Goal: Navigation & Orientation: Find specific page/section

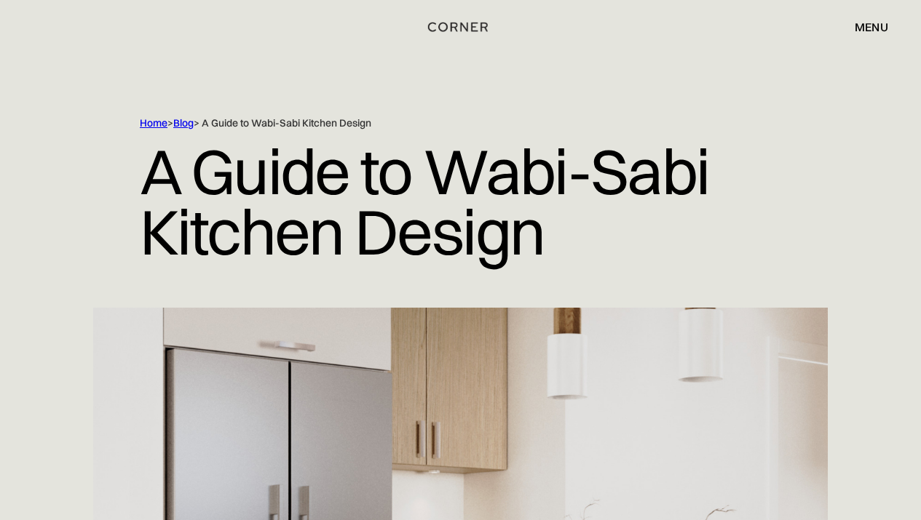
click at [156, 120] on link "Home" at bounding box center [154, 122] width 28 height 13
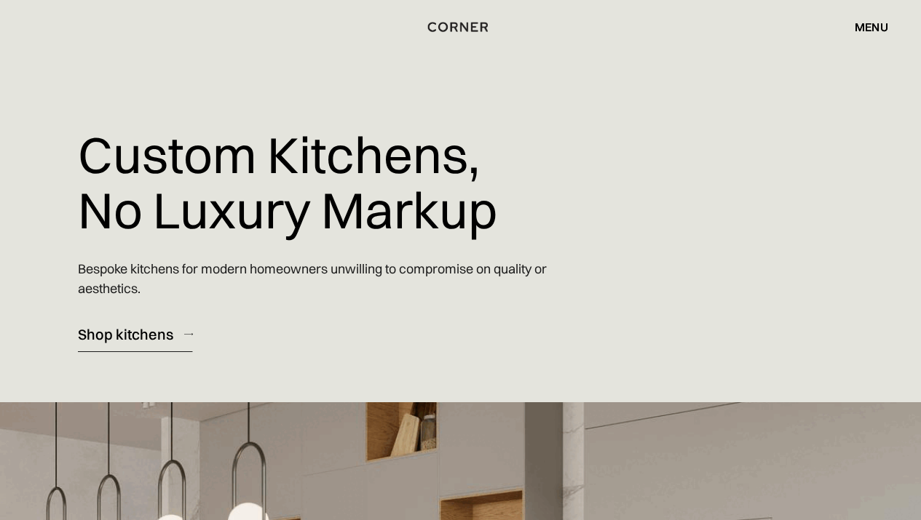
click at [140, 333] on div "Shop kitchens" at bounding box center [125, 335] width 95 height 20
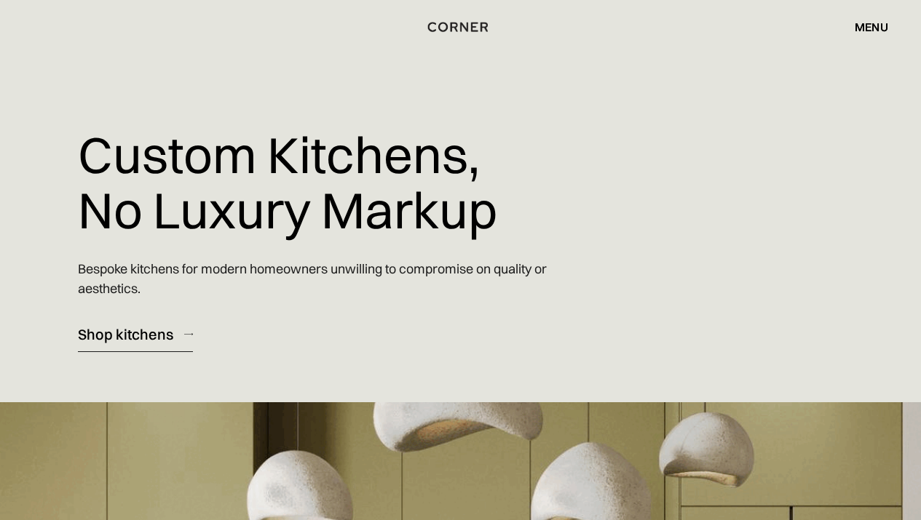
click at [140, 333] on div "Shop kitchens" at bounding box center [125, 335] width 95 height 20
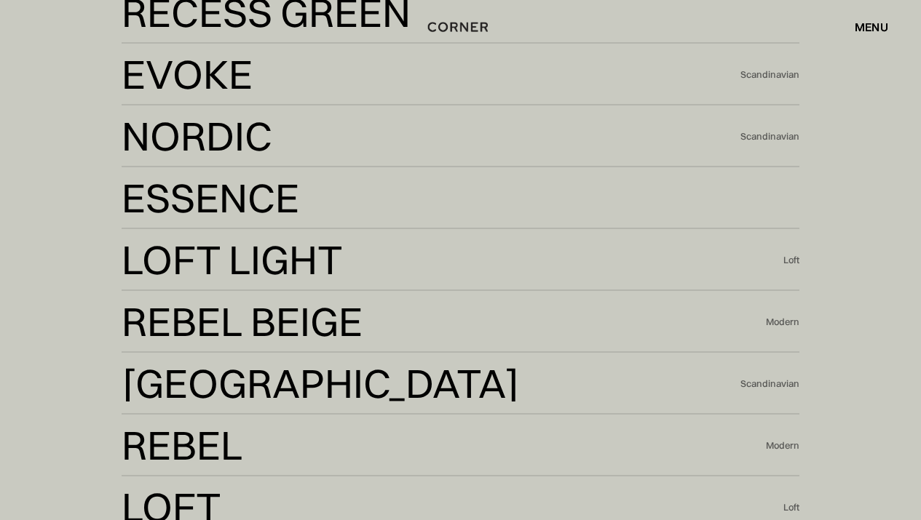
scroll to position [2952, 0]
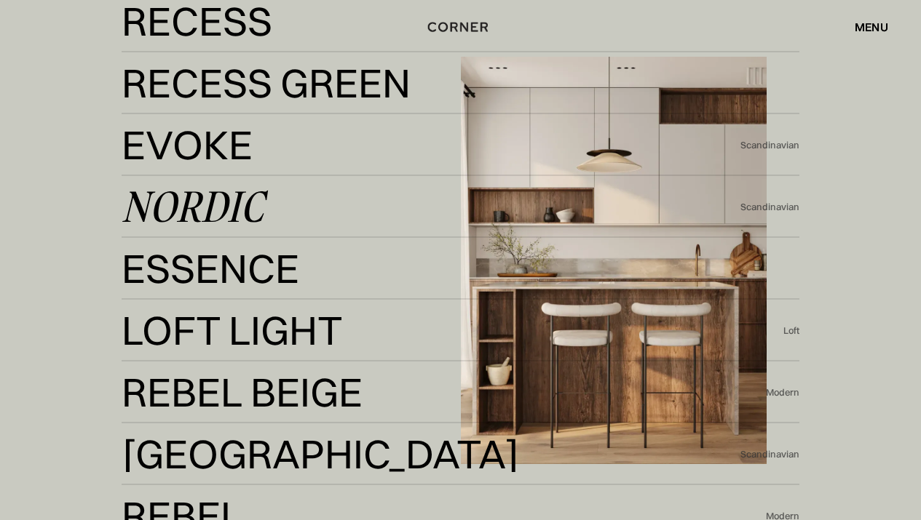
click at [248, 215] on div "Nordic" at bounding box center [193, 206] width 142 height 35
click at [247, 219] on div "Nordic" at bounding box center [193, 206] width 142 height 35
click at [231, 209] on div "Nordic" at bounding box center [193, 206] width 142 height 35
